Goal: Navigation & Orientation: Find specific page/section

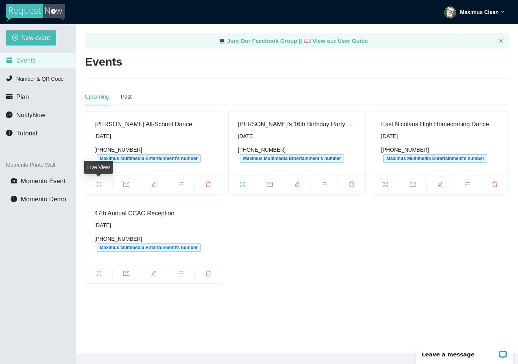
click at [99, 182] on icon "fullscreen" at bounding box center [99, 184] width 6 height 6
click at [242, 181] on icon "fullscreen" at bounding box center [242, 184] width 6 height 6
click at [385, 181] on icon "fullscreen" at bounding box center [386, 184] width 6 height 6
click at [98, 273] on icon "fullscreen" at bounding box center [99, 273] width 6 height 6
click at [29, 199] on span "Momento Demo" at bounding box center [43, 199] width 45 height 7
